Goal: Transaction & Acquisition: Book appointment/travel/reservation

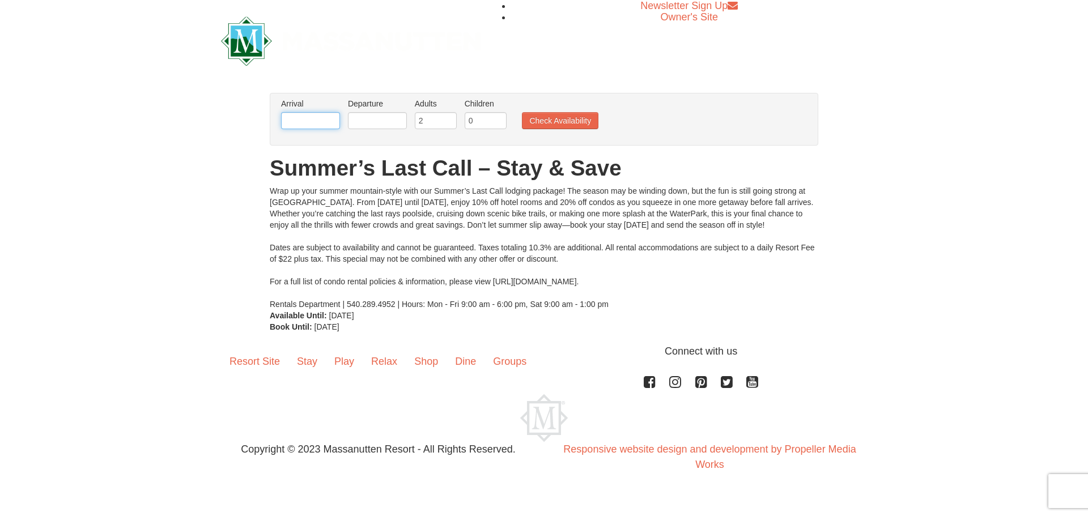
click at [328, 123] on input "text" at bounding box center [310, 120] width 59 height 17
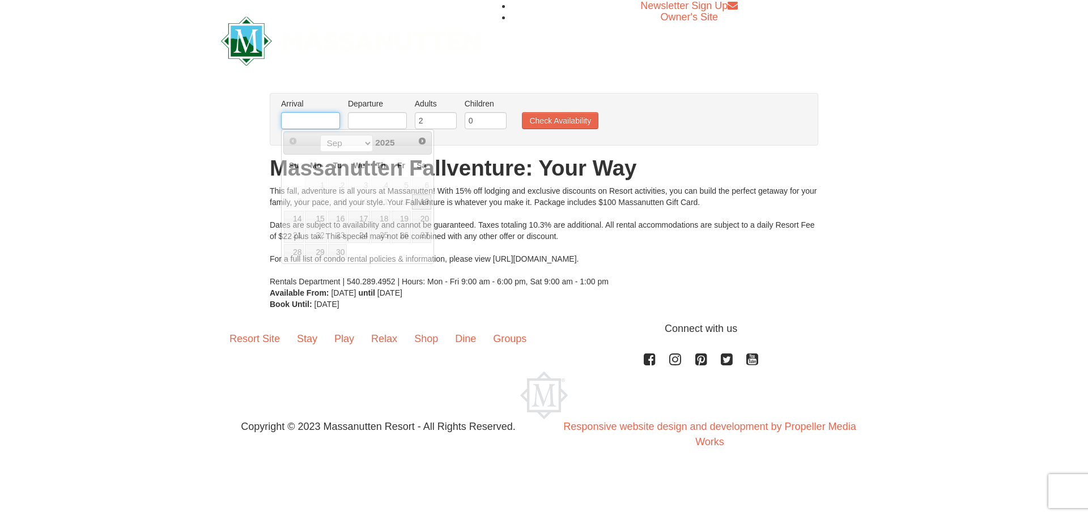
click at [311, 118] on input "text" at bounding box center [310, 120] width 59 height 17
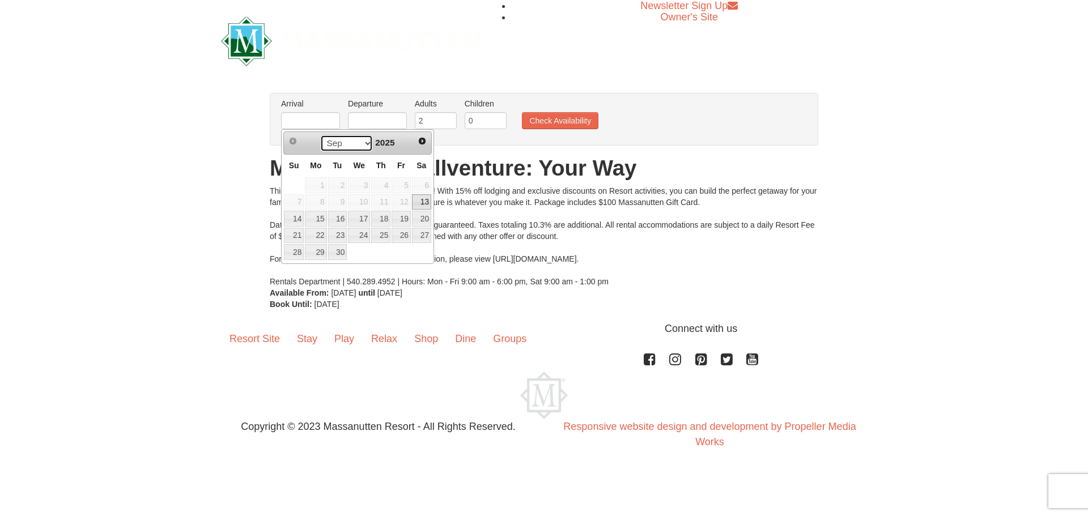
click at [363, 141] on select "Sep Oct Nov Dec" at bounding box center [346, 143] width 53 height 17
click at [408, 219] on link "17" at bounding box center [401, 219] width 19 height 16
type input "[DATE]"
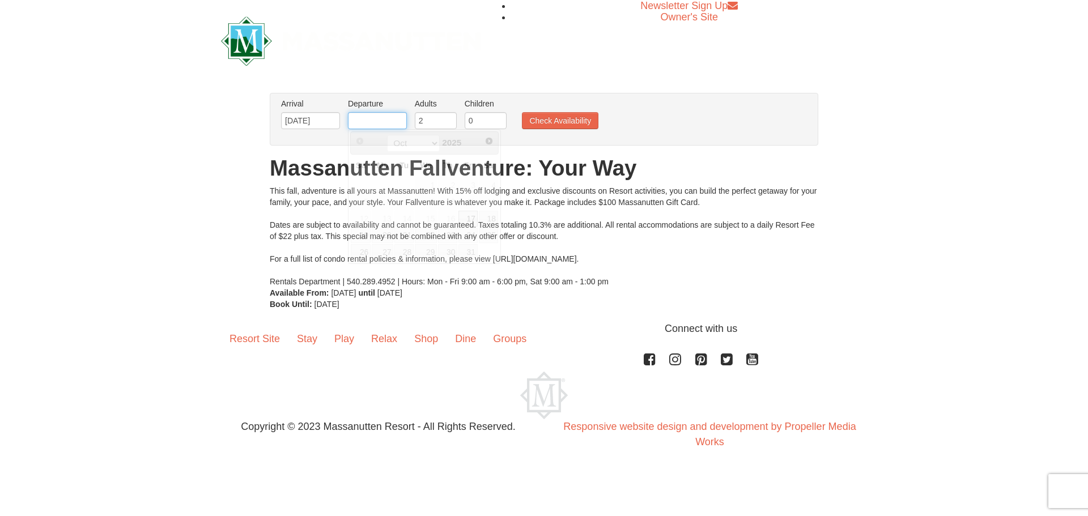
click at [387, 122] on input "text" at bounding box center [377, 120] width 59 height 17
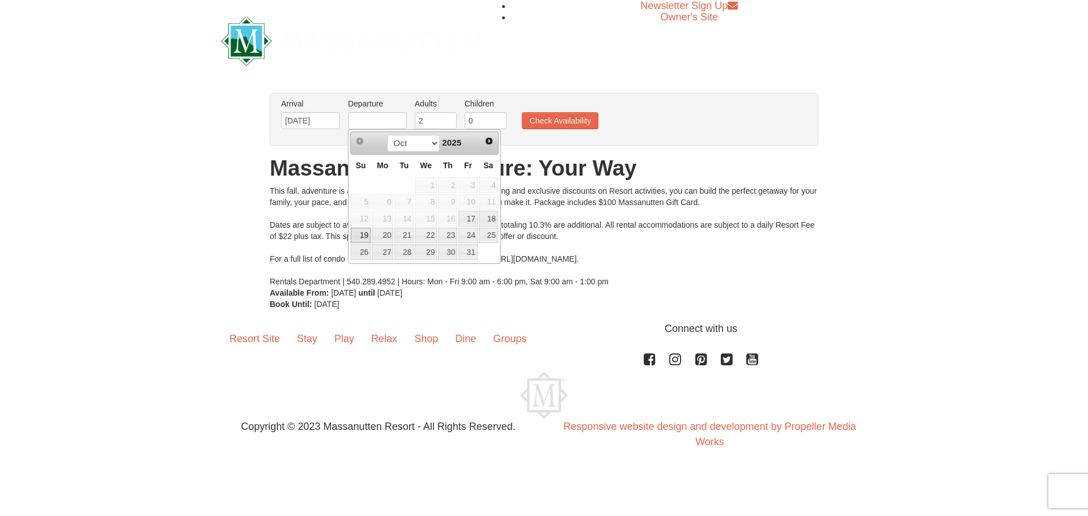
click at [363, 236] on link "19" at bounding box center [361, 236] width 20 height 16
type input "[DATE]"
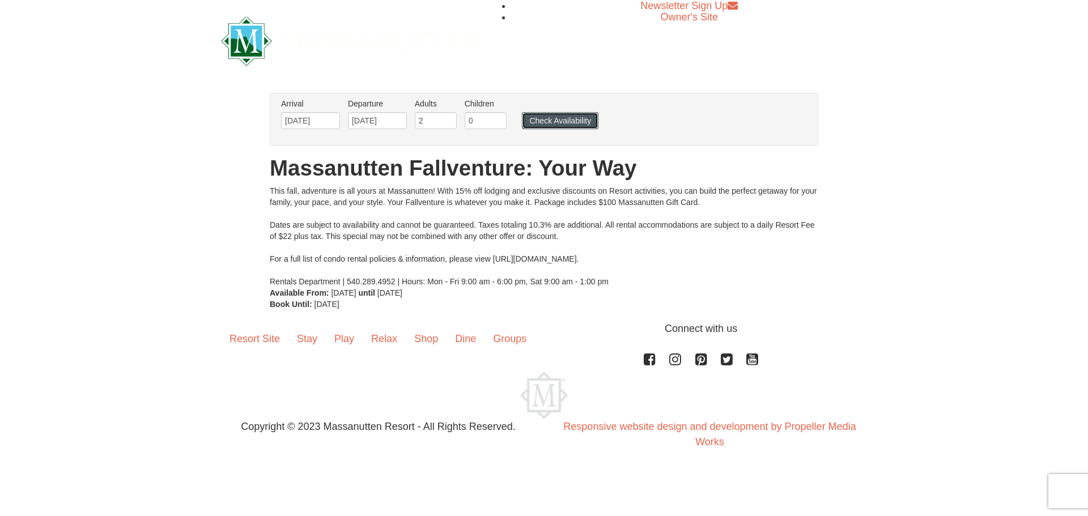
click at [550, 120] on button "Check Availability" at bounding box center [560, 120] width 77 height 17
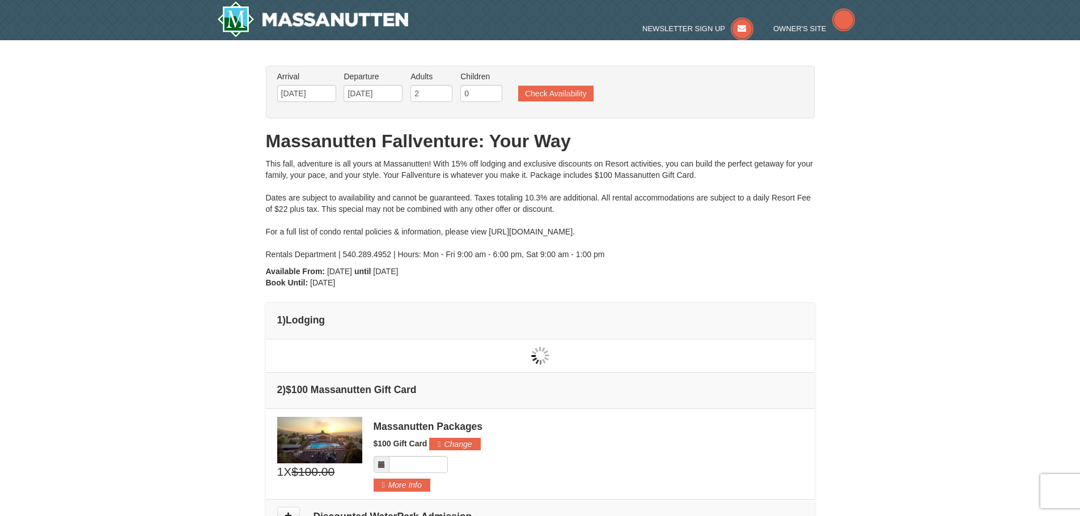
type input "[DATE]"
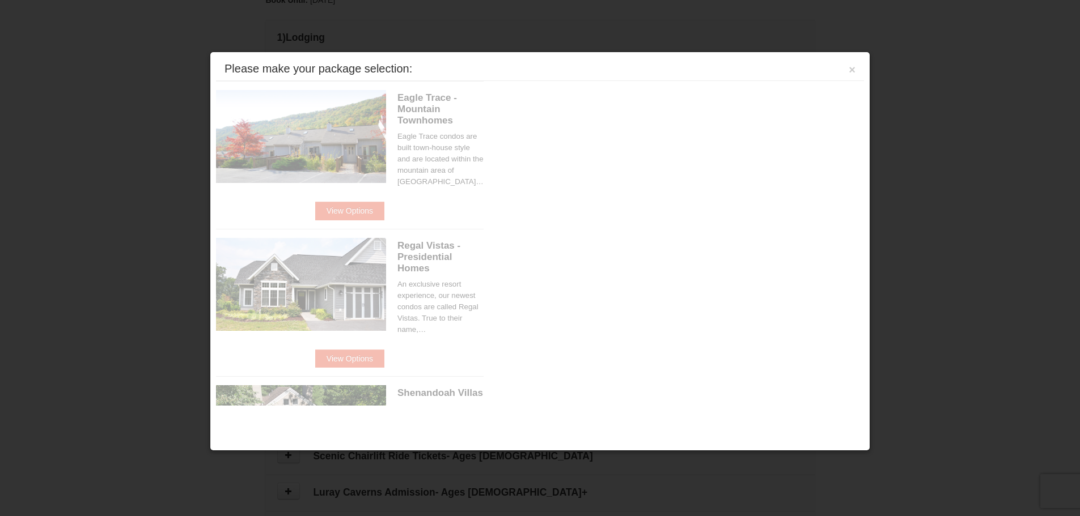
scroll to position [347, 0]
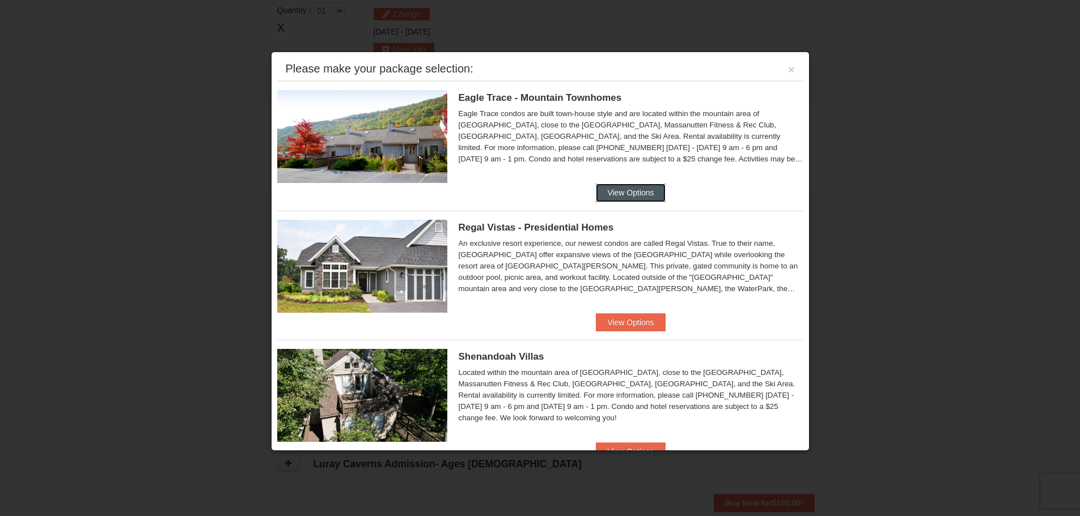
click at [635, 191] on button "View Options" at bounding box center [630, 193] width 69 height 18
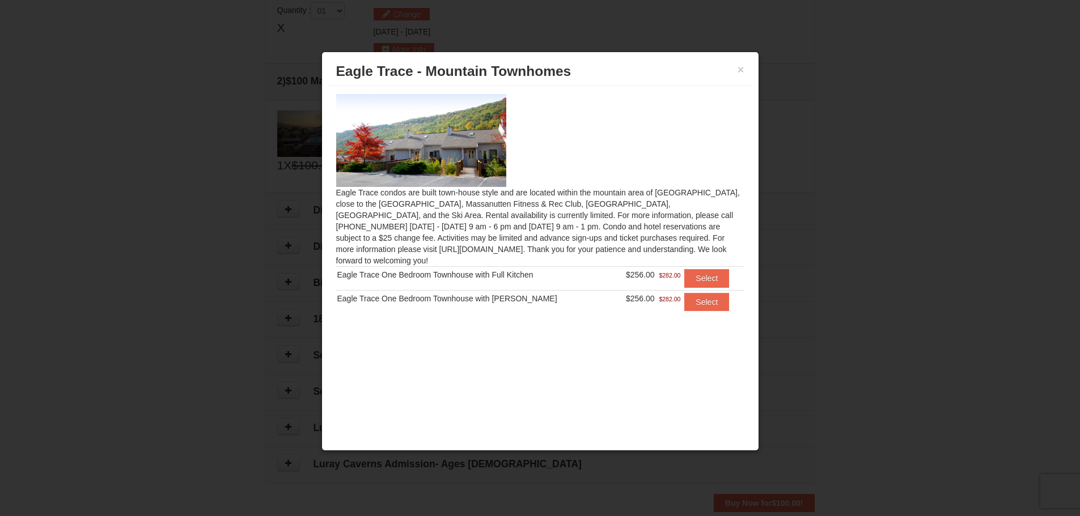
click at [744, 69] on div "× [GEOGRAPHIC_DATA] - [GEOGRAPHIC_DATA]" at bounding box center [540, 72] width 425 height 28
click at [743, 67] on button "×" at bounding box center [740, 69] width 7 height 11
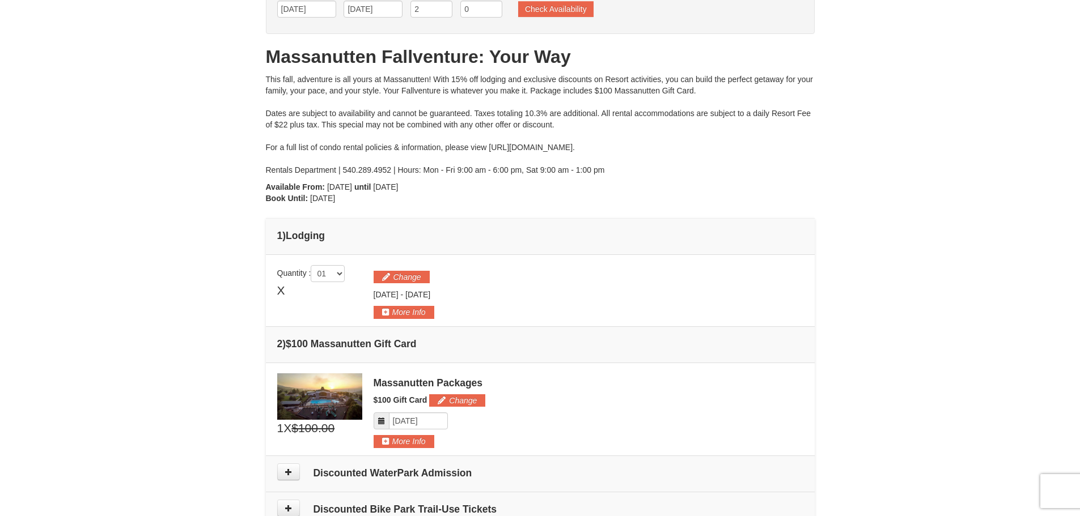
scroll to position [0, 0]
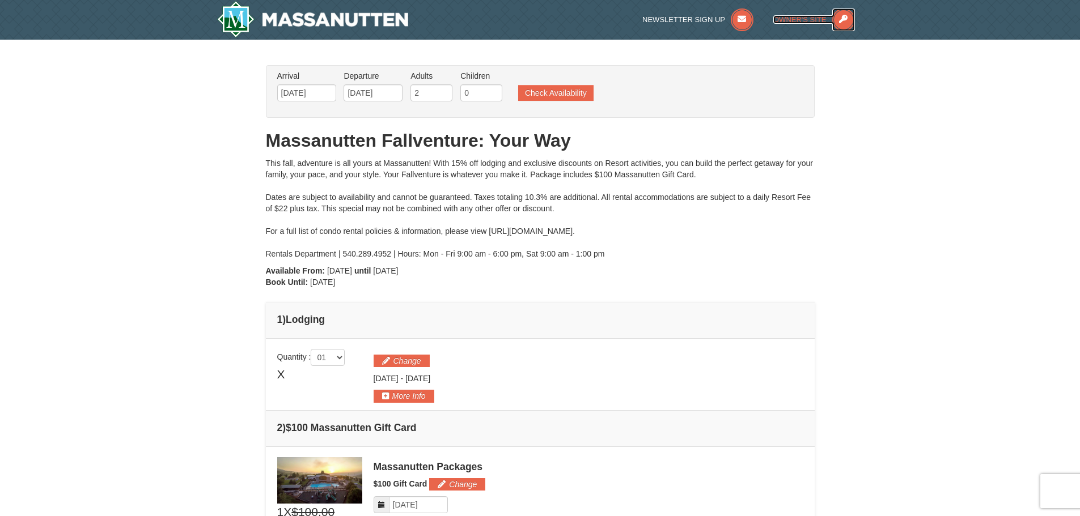
click at [801, 20] on span "Owner's Site" at bounding box center [799, 19] width 53 height 9
